Goal: Check status: Check status

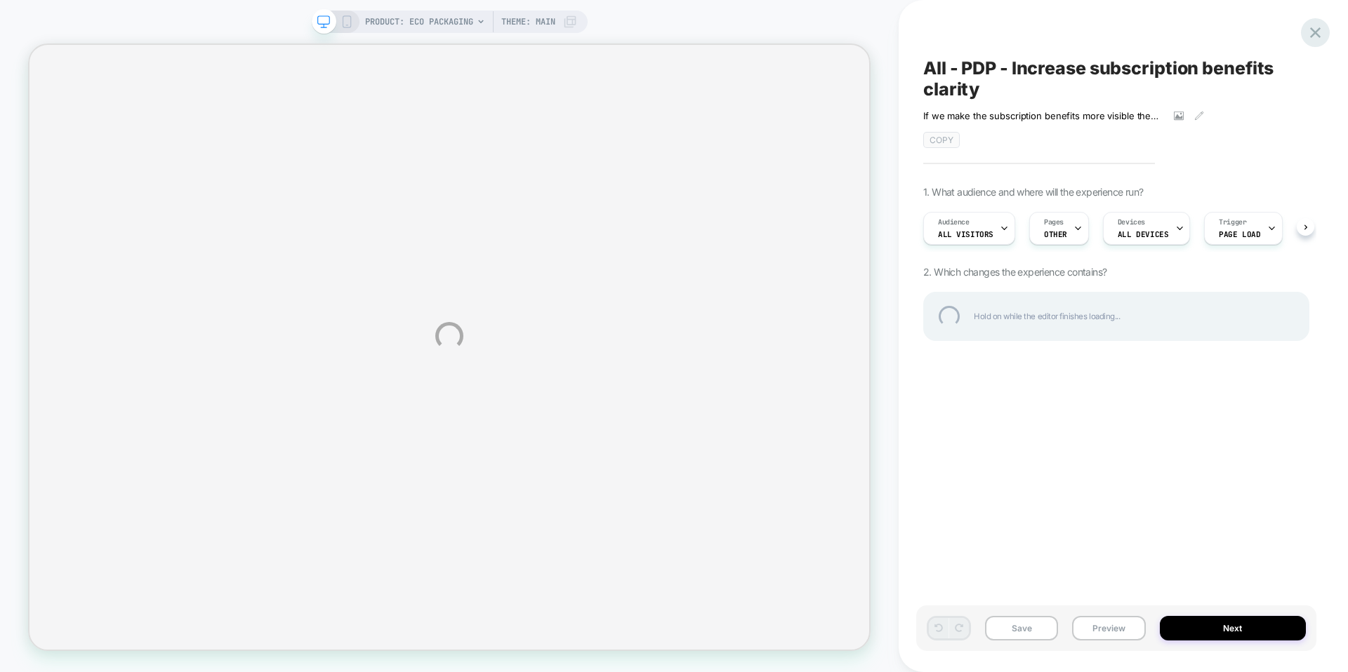
click at [1312, 24] on div at bounding box center [1315, 32] width 29 height 29
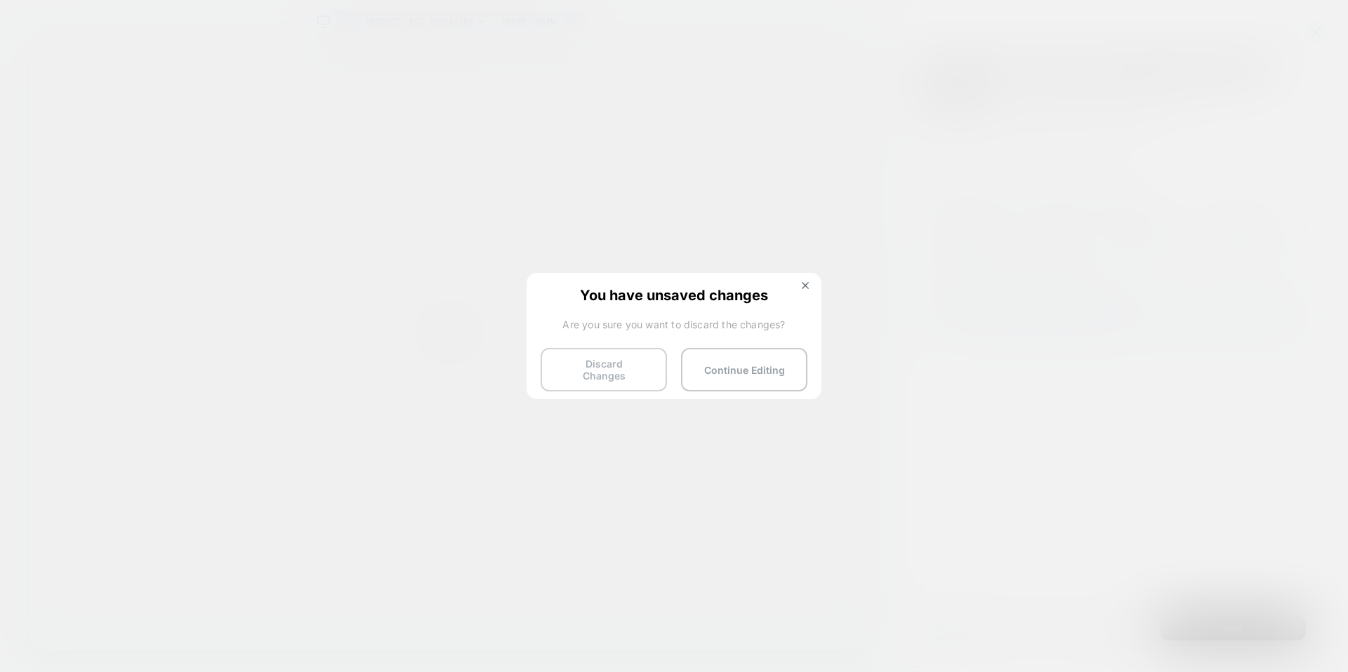
click at [573, 364] on button "Discard Changes" at bounding box center [603, 370] width 126 height 44
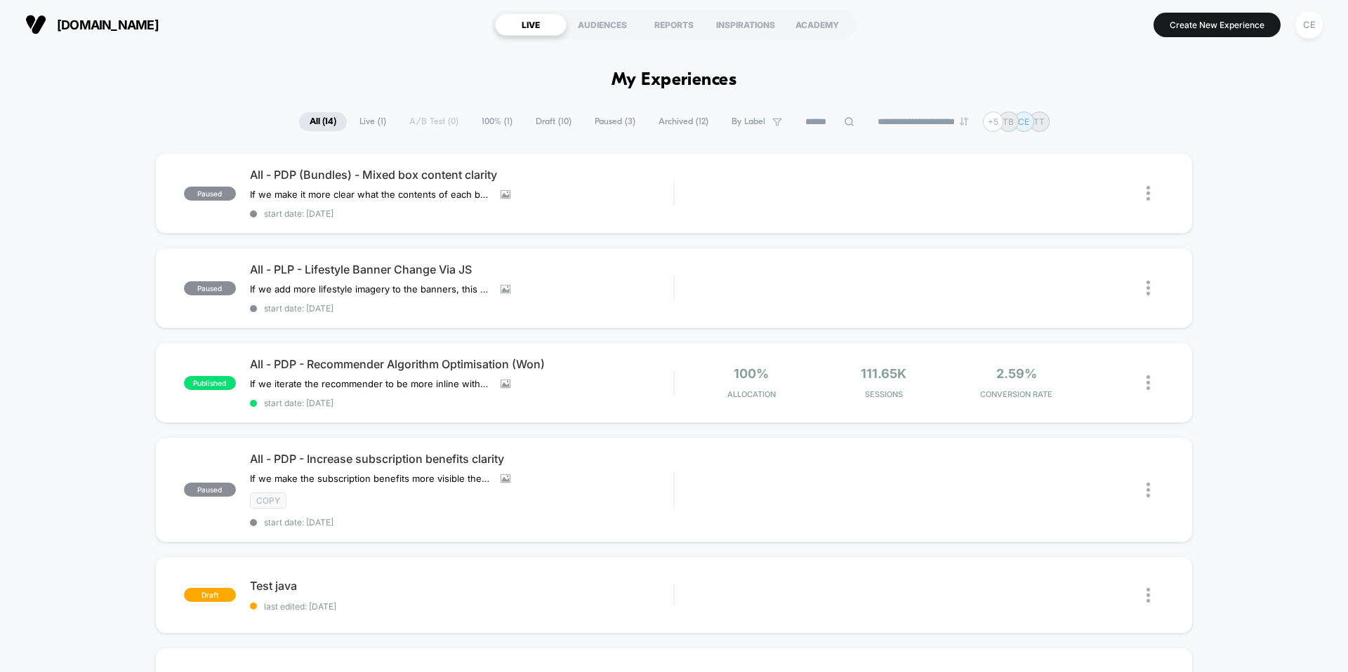
click at [608, 112] on div "**********" at bounding box center [674, 122] width 750 height 20
click at [668, 127] on span "Archived ( 12 )" at bounding box center [683, 121] width 71 height 19
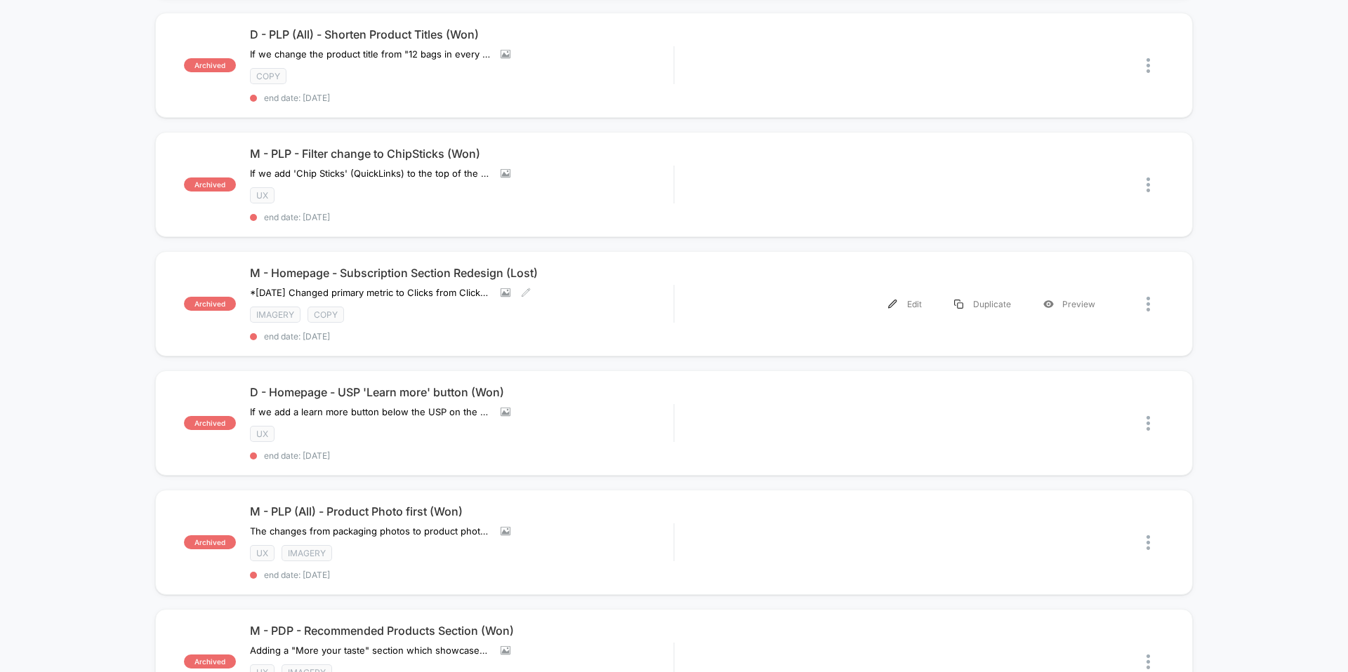
scroll to position [86, 0]
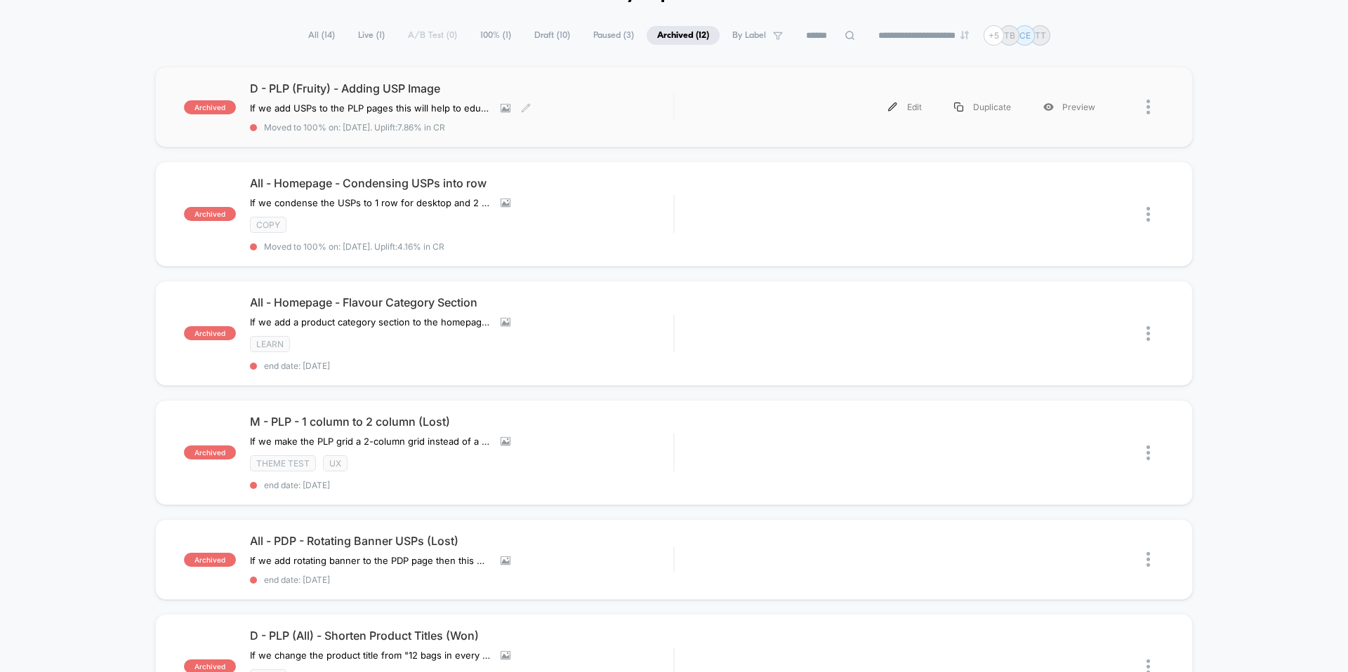
click at [397, 84] on span "D - PLP (Fruity) - Adding USP Image" at bounding box center [461, 88] width 423 height 14
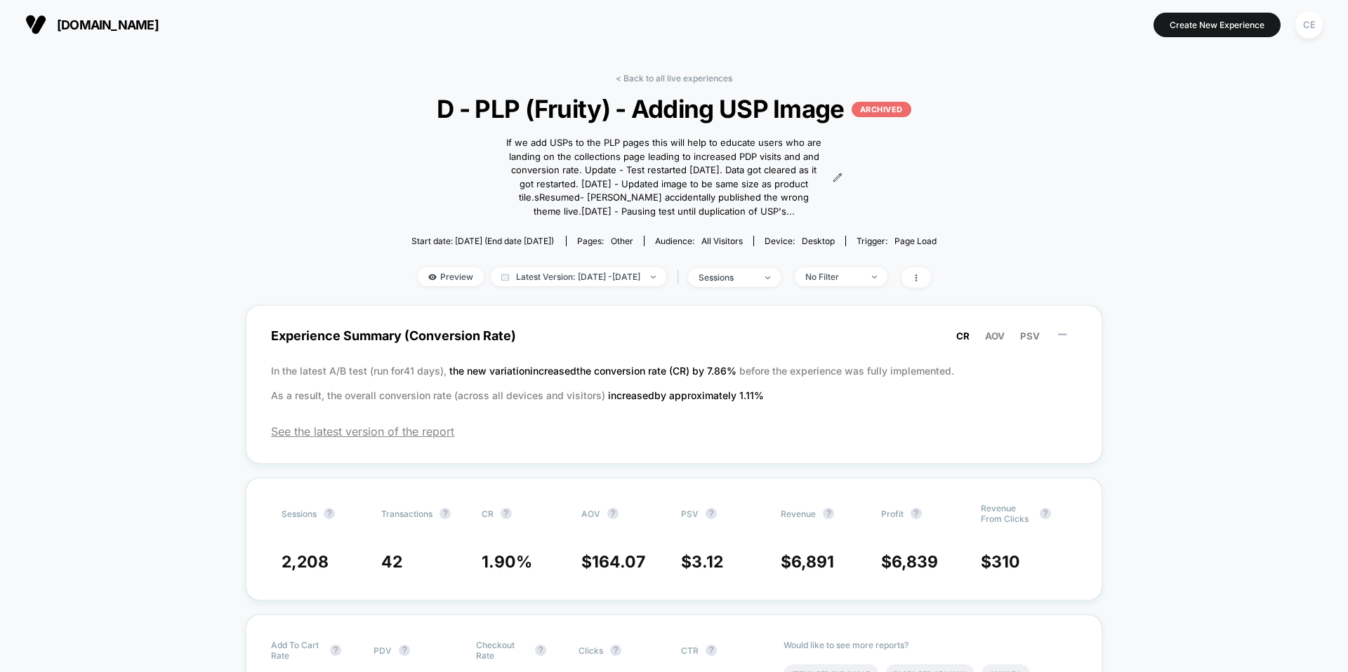
click at [444, 274] on span "Preview" at bounding box center [451, 276] width 66 height 19
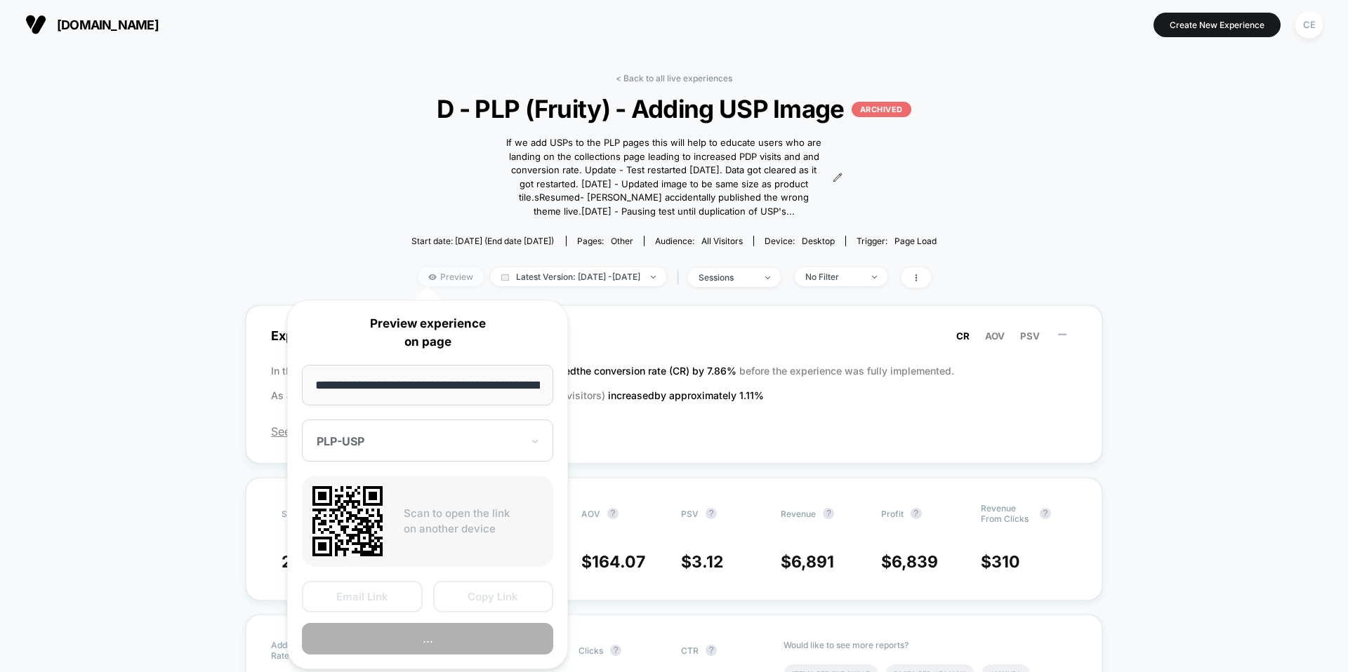
scroll to position [0, 68]
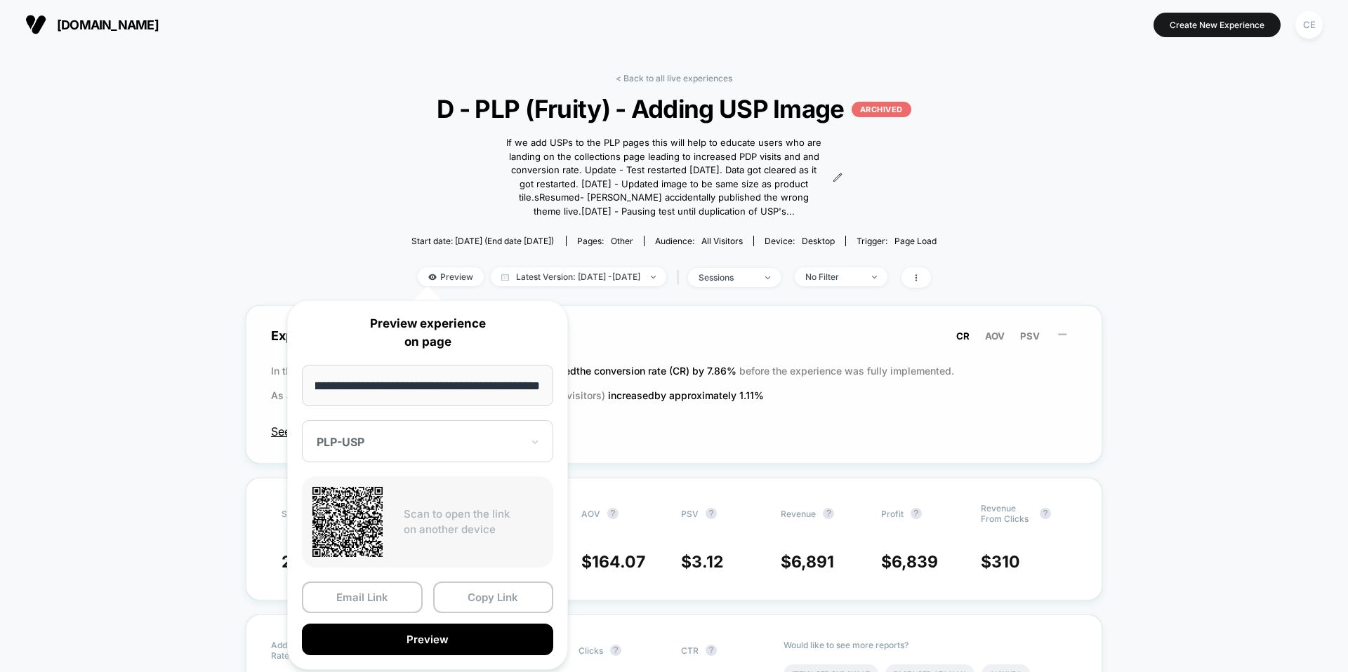
click at [726, 430] on span "See the latest version of the report" at bounding box center [674, 432] width 806 height 14
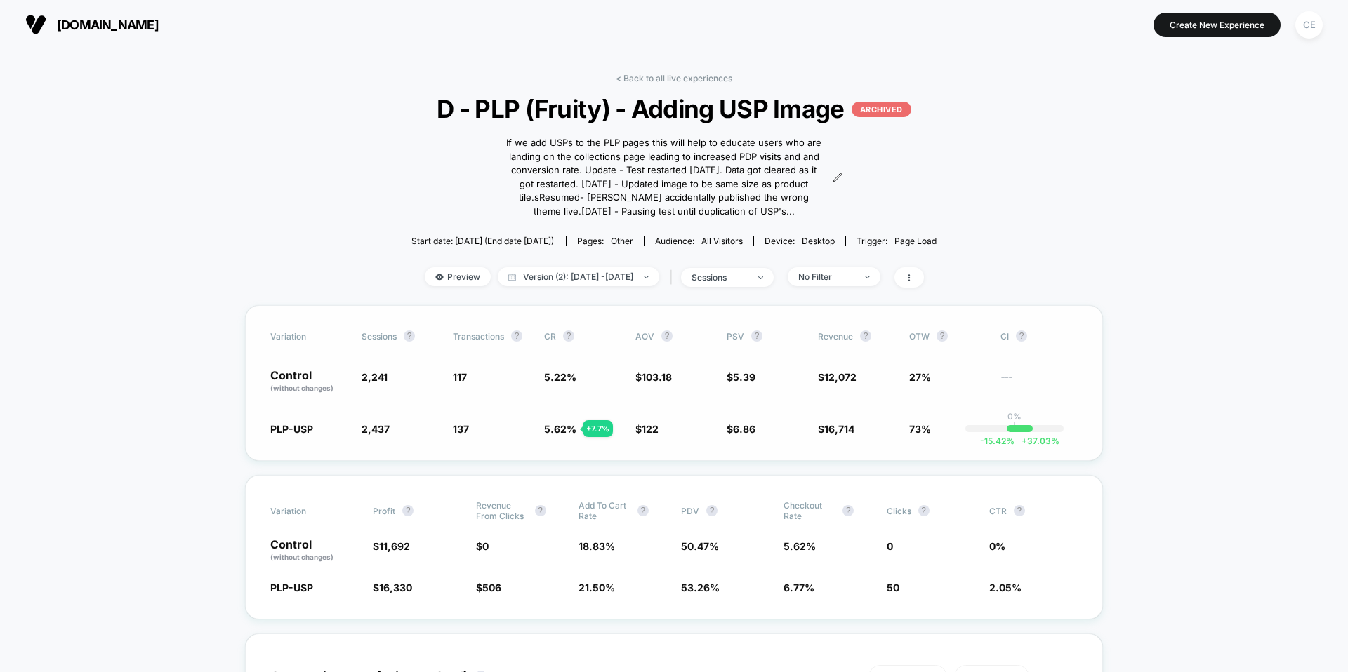
click at [1090, 364] on div "Variation Sessions ? Transactions ? CR ? AOV ? PSV ? Revenue ? OTW ? CI ? Contr…" at bounding box center [674, 383] width 858 height 156
